Goal: Task Accomplishment & Management: Use online tool/utility

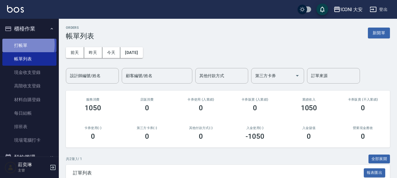
click at [17, 45] on link "打帳單" at bounding box center [29, 46] width 54 height 14
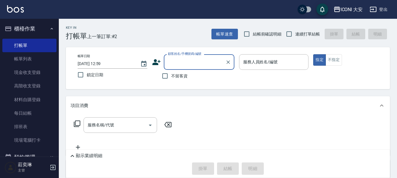
click at [185, 59] on input "顧客姓名/手機號碼/編號" at bounding box center [194, 62] width 56 height 10
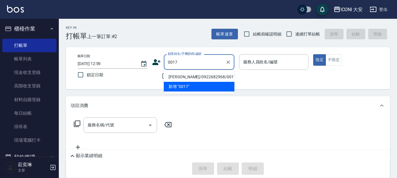
click at [194, 78] on li "[PERSON_NAME]/0922682968/0017" at bounding box center [199, 77] width 71 height 10
type input "[PERSON_NAME]/0922682968/0017"
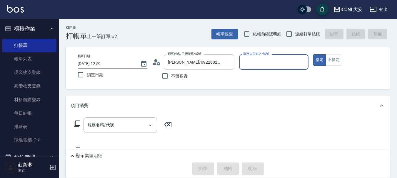
type input "[PERSON_NAME]曾姐-2"
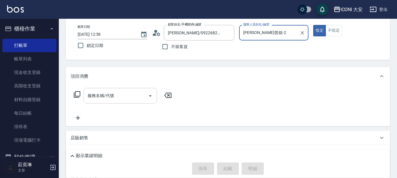
click at [124, 98] on input "服務名稱/代號" at bounding box center [115, 96] width 59 height 10
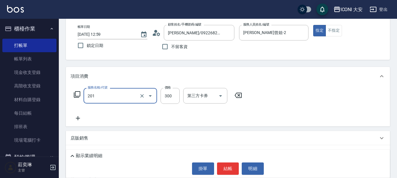
type input "張.曾洗髮　(201)"
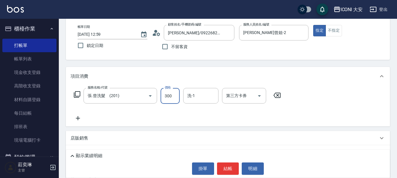
click at [174, 95] on input "300" at bounding box center [170, 96] width 19 height 16
type input "450"
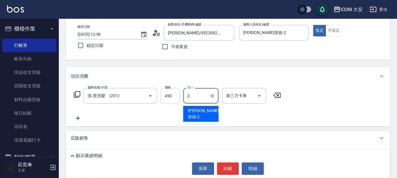
type input "[PERSON_NAME]曾姐-2"
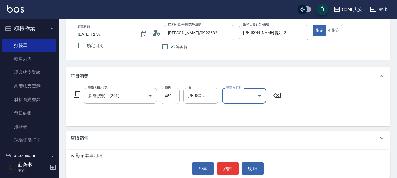
scroll to position [85, 0]
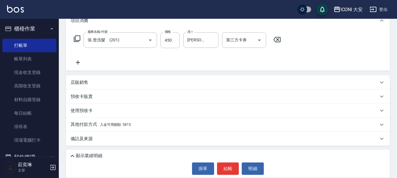
drag, startPoint x: 103, startPoint y: 125, endPoint x: 113, endPoint y: 125, distance: 9.7
click at [107, 125] on span "入金可用餘額: 5815" at bounding box center [115, 125] width 31 height 4
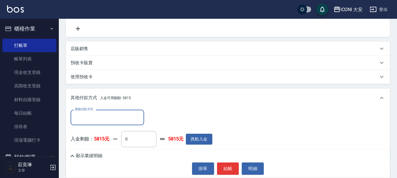
scroll to position [155, 0]
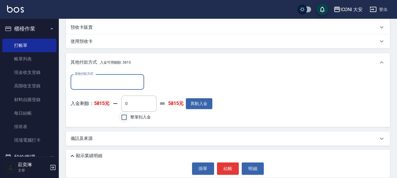
click at [124, 119] on input "整筆扣入金" at bounding box center [124, 117] width 12 height 12
checkbox input "true"
type input "450"
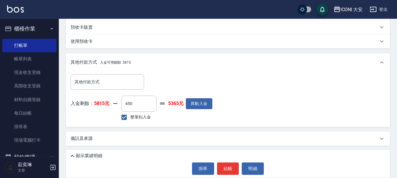
click at [228, 164] on button "結帳" at bounding box center [228, 169] width 22 height 12
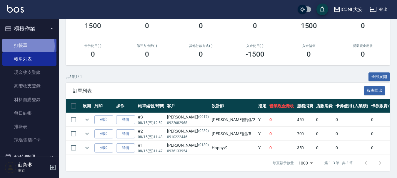
click at [21, 46] on link "打帳單" at bounding box center [29, 46] width 54 height 14
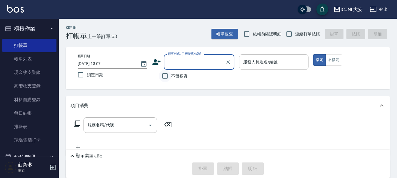
click at [166, 76] on input "不留客資" at bounding box center [165, 76] width 12 height 12
checkbox input "true"
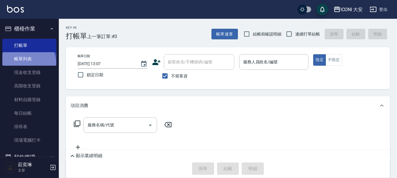
click at [26, 64] on link "帳單列表" at bounding box center [29, 59] width 54 height 14
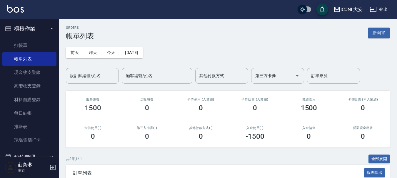
drag, startPoint x: 400, startPoint y: 4, endPoint x: 286, endPoint y: 42, distance: 119.4
click at [286, 42] on div "[DATE] [DATE] [DATE] [DATE] 設計師編號/姓名 設計師編號/姓名 顧客編號/姓名 顧客編號/姓名 其他付款方式 其他付款方式 第三方…" at bounding box center [228, 62] width 324 height 44
click at [21, 45] on link "打帳單" at bounding box center [29, 46] width 54 height 14
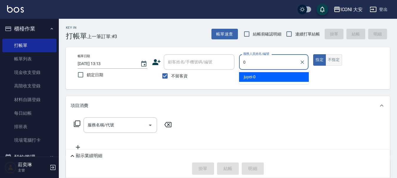
type input "juyei-0"
type button "true"
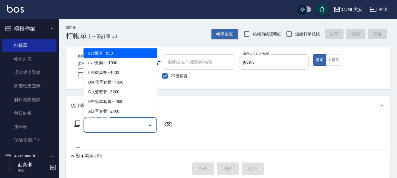
click at [110, 130] on input "服務名稱/代號" at bounding box center [115, 125] width 59 height 10
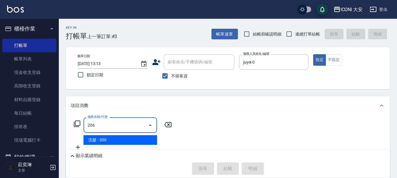
type input "洗髮(206)"
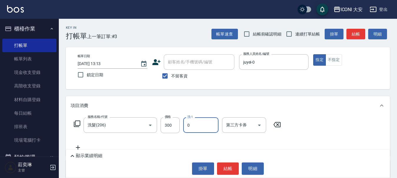
type input "juyei-0"
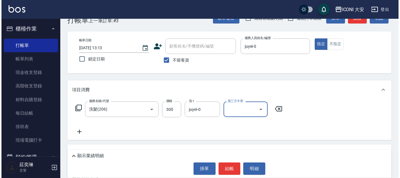
scroll to position [29, 0]
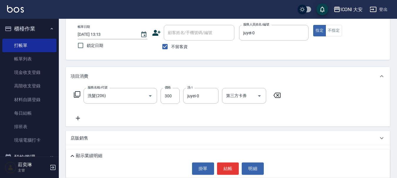
drag, startPoint x: 79, startPoint y: 117, endPoint x: 83, endPoint y: 120, distance: 5.5
click at [83, 120] on icon at bounding box center [78, 118] width 15 height 7
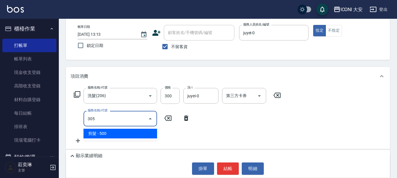
type input "剪髮(305)"
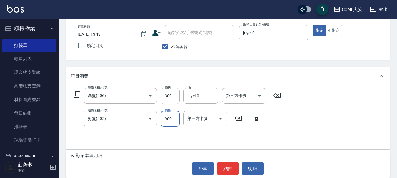
type input "900"
click at [78, 142] on icon at bounding box center [78, 141] width 4 height 4
click at [76, 93] on icon at bounding box center [77, 94] width 7 height 7
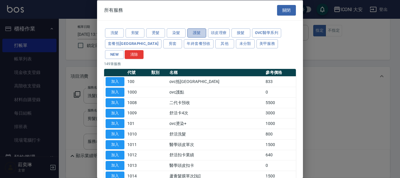
click at [192, 31] on button "護髮" at bounding box center [196, 33] width 19 height 9
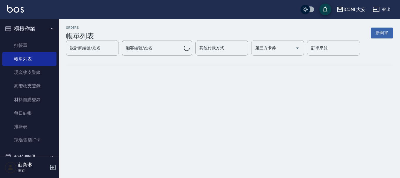
click at [114, 71] on div "ORDERS 帳單列表 新開單 設計師編號/姓名 設計師編號/姓名 顧客編號/姓名 顧客編號/姓名 其他付款方式 其他付款方式 第三方卡券 第三方卡券 訂單來…" at bounding box center [229, 50] width 341 height 63
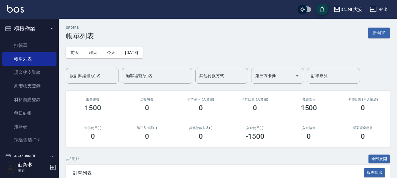
scroll to position [87, 0]
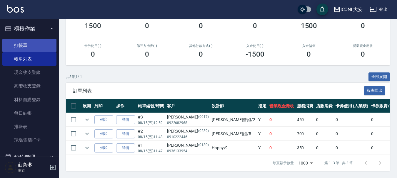
click at [26, 42] on link "打帳單" at bounding box center [29, 46] width 54 height 14
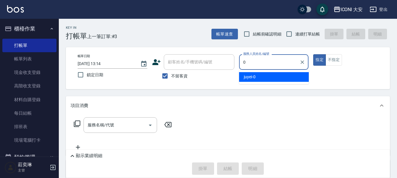
type input "juyei-0"
type button "true"
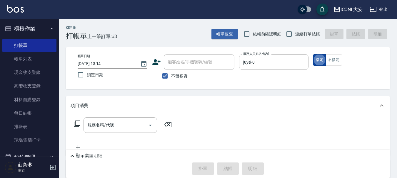
click at [322, 57] on button "指定" at bounding box center [319, 59] width 13 height 11
click at [116, 124] on input "服務名稱/代號" at bounding box center [115, 125] width 59 height 10
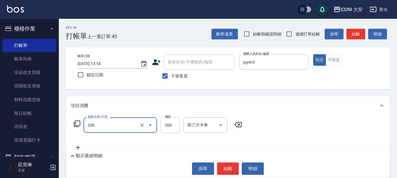
type input "洗髮(206)"
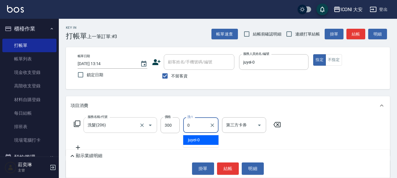
type input "juyei-0"
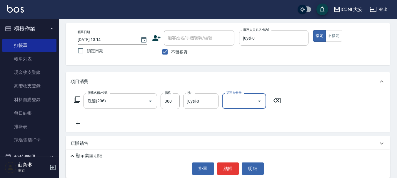
scroll to position [59, 0]
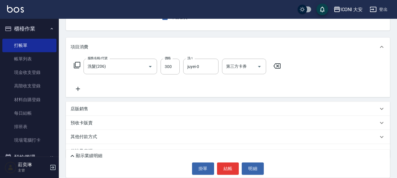
click at [78, 86] on icon at bounding box center [78, 89] width 15 height 7
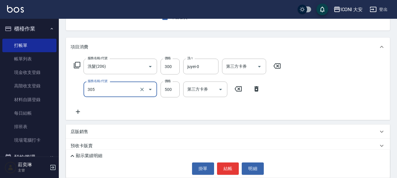
type input "剪髮(305)"
type input "900"
click at [79, 112] on icon at bounding box center [78, 112] width 4 height 4
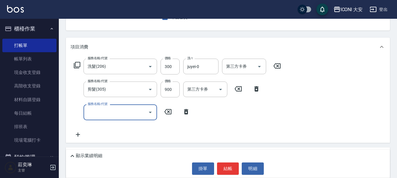
click at [75, 65] on icon at bounding box center [77, 65] width 6 height 6
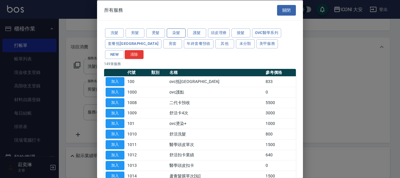
click at [176, 34] on button "染髮" at bounding box center [176, 33] width 19 height 9
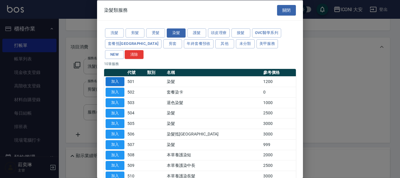
click at [119, 77] on button "加入" at bounding box center [115, 81] width 19 height 9
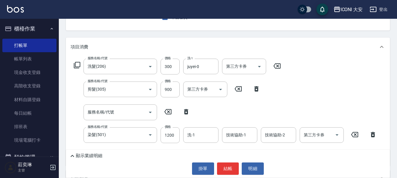
click at [185, 111] on icon at bounding box center [186, 111] width 4 height 5
type input "染髮(501)"
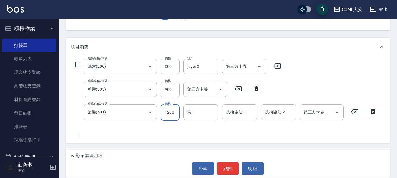
click at [176, 111] on input "1200" at bounding box center [170, 113] width 19 height 16
type input "2300"
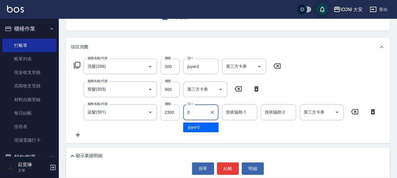
type input "juyei-0"
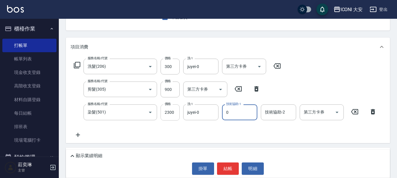
type input "juyei-0"
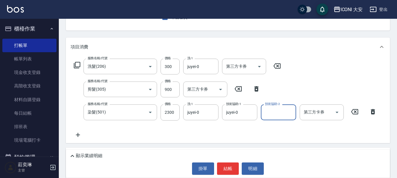
click at [79, 137] on icon at bounding box center [78, 135] width 15 height 7
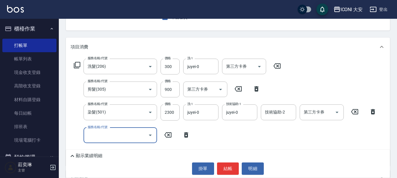
click at [79, 65] on icon at bounding box center [77, 65] width 7 height 7
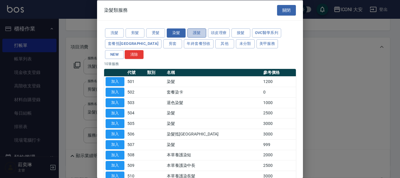
click at [199, 30] on button "護髮" at bounding box center [196, 33] width 19 height 9
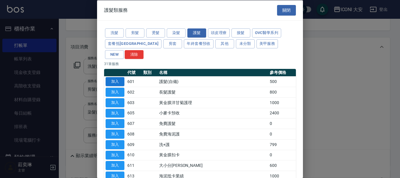
click at [120, 77] on button "加入" at bounding box center [115, 81] width 19 height 9
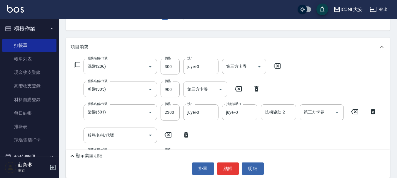
click at [186, 136] on icon at bounding box center [186, 135] width 15 height 7
type input "護髮(自備)(601)"
click at [176, 133] on input "500" at bounding box center [170, 136] width 19 height 16
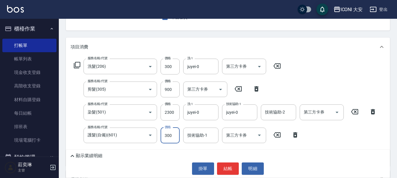
type input "300"
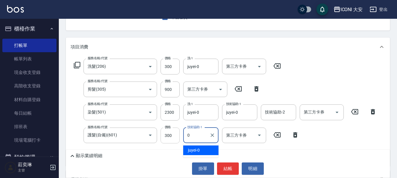
type input "juyei-0"
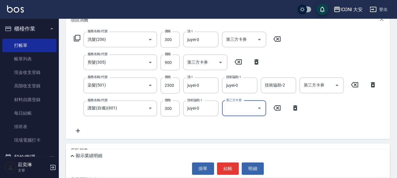
scroll to position [140, 0]
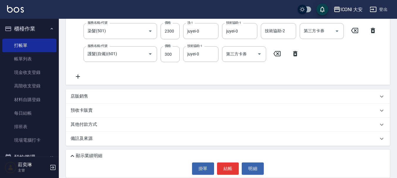
click at [88, 124] on p "其他付款方式" at bounding box center [85, 125] width 29 height 6
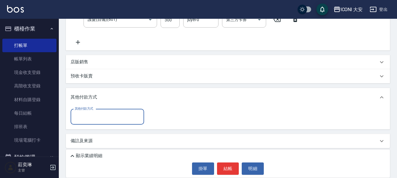
scroll to position [177, 0]
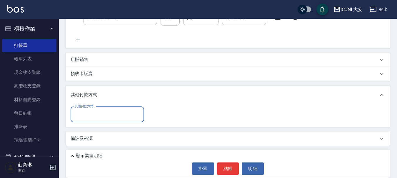
click at [109, 118] on input "其他付款方式" at bounding box center [107, 115] width 68 height 10
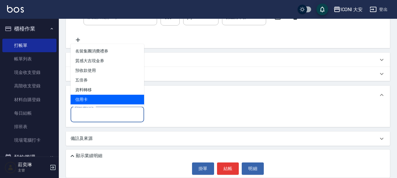
click at [84, 98] on span "信用卡" at bounding box center [108, 100] width 74 height 10
type input "信用卡"
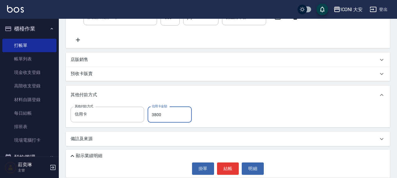
type input "3800"
click at [226, 166] on button "結帳" at bounding box center [228, 169] width 22 height 12
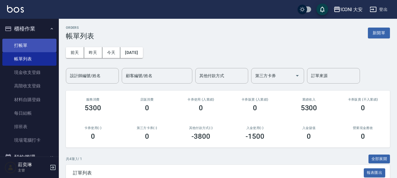
click at [20, 46] on link "打帳單" at bounding box center [29, 46] width 54 height 14
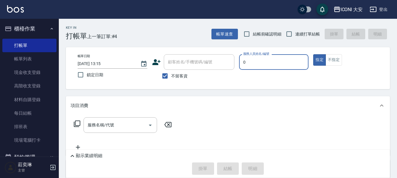
type input "juyei-0"
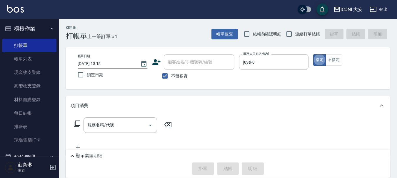
type button "true"
click at [321, 60] on button "指定" at bounding box center [319, 59] width 13 height 11
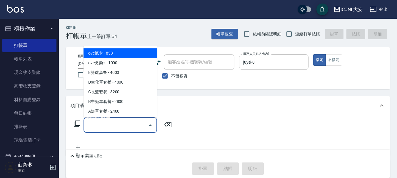
click at [124, 123] on input "服務名稱/代號" at bounding box center [115, 125] width 59 height 10
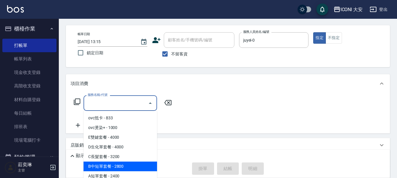
scroll to position [59, 0]
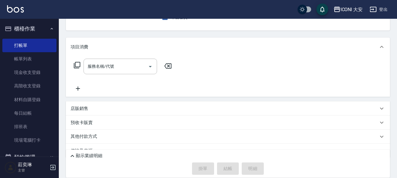
drag, startPoint x: 271, startPoint y: 125, endPoint x: 239, endPoint y: 125, distance: 32.3
click at [271, 126] on div "預收卡販賣" at bounding box center [225, 123] width 308 height 6
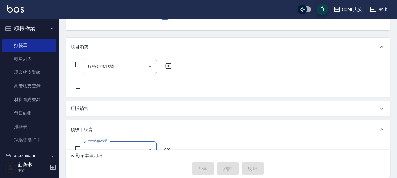
scroll to position [0, 0]
click at [79, 105] on div "店販銷售" at bounding box center [228, 109] width 324 height 14
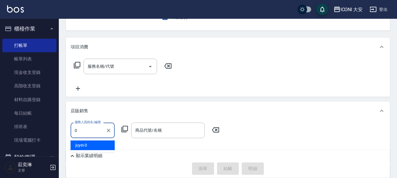
type input "juyei-0"
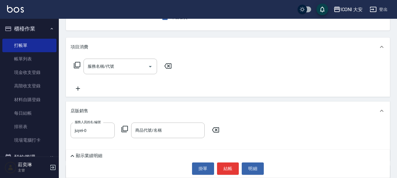
click at [125, 129] on icon at bounding box center [124, 129] width 7 height 7
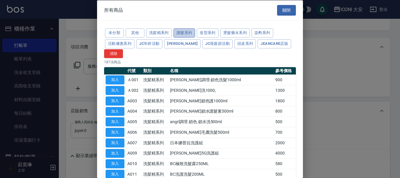
click at [188, 33] on button "護髮系列" at bounding box center [184, 33] width 22 height 9
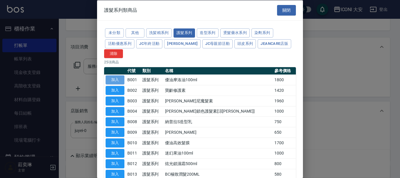
click at [120, 80] on button "加入" at bounding box center [115, 80] width 19 height 9
type input "優油摩洛油100ml"
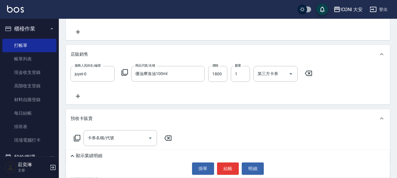
scroll to position [118, 0]
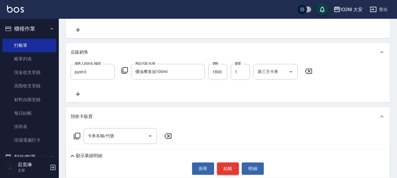
click at [231, 166] on button "結帳" at bounding box center [228, 169] width 22 height 12
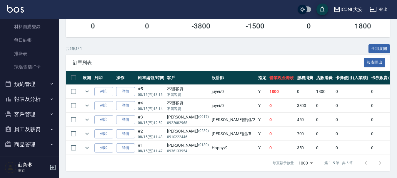
scroll to position [88, 0]
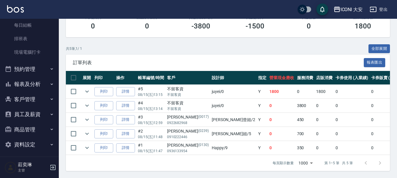
click at [34, 83] on button "報表及分析" at bounding box center [29, 84] width 54 height 15
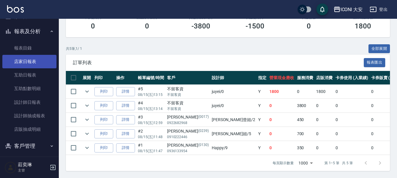
scroll to position [147, 0]
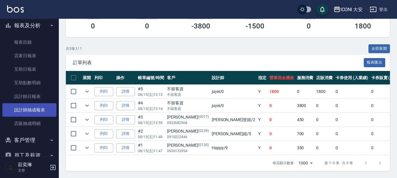
click at [16, 107] on link "設計師抽成報表" at bounding box center [29, 110] width 54 height 14
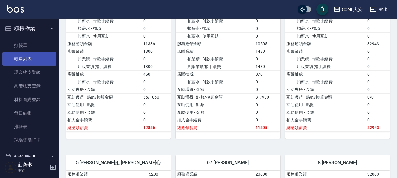
click at [26, 59] on link "帳單列表" at bounding box center [29, 59] width 54 height 14
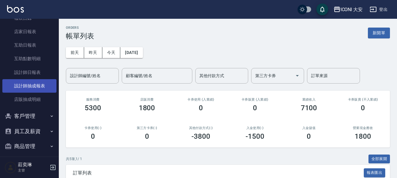
scroll to position [176, 0]
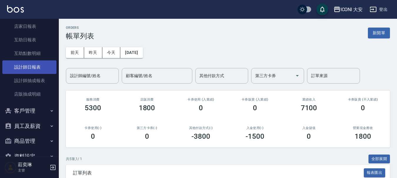
click at [29, 68] on link "設計師日報表" at bounding box center [29, 68] width 54 height 14
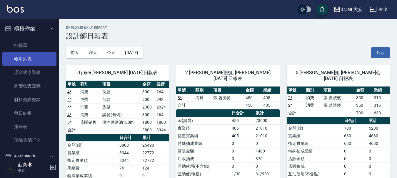
click at [22, 57] on link "帳單列表" at bounding box center [29, 59] width 54 height 14
